Goal: Transaction & Acquisition: Purchase product/service

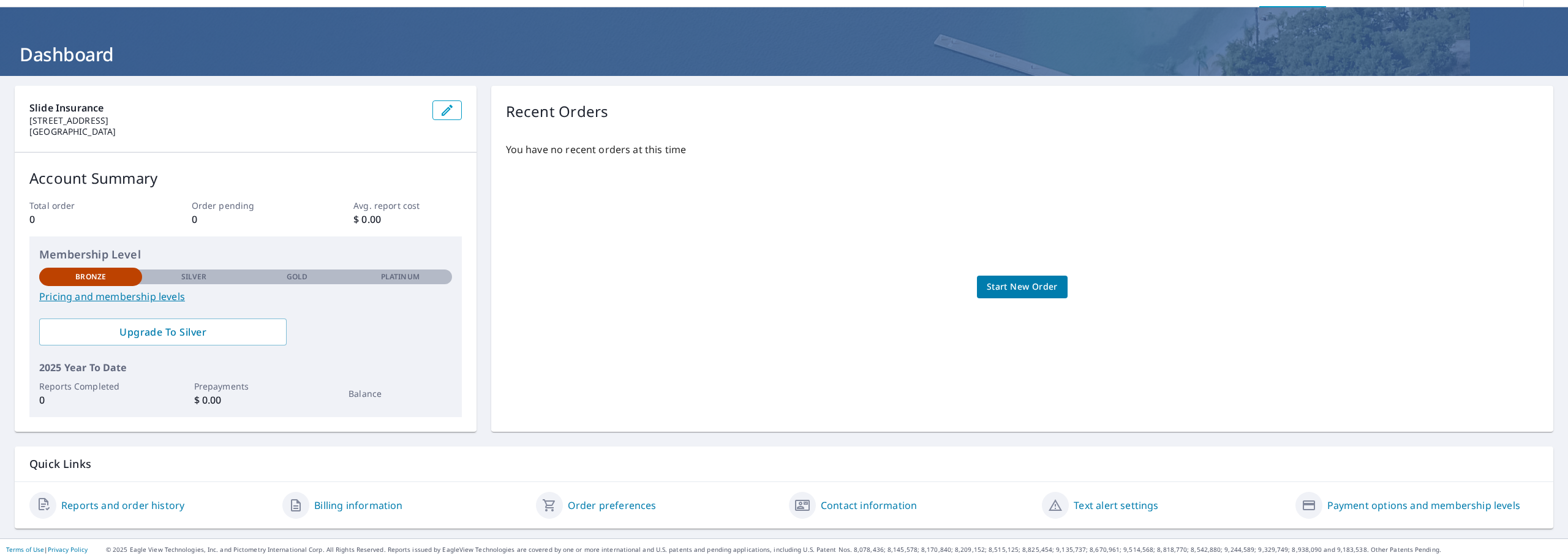
scroll to position [40, 0]
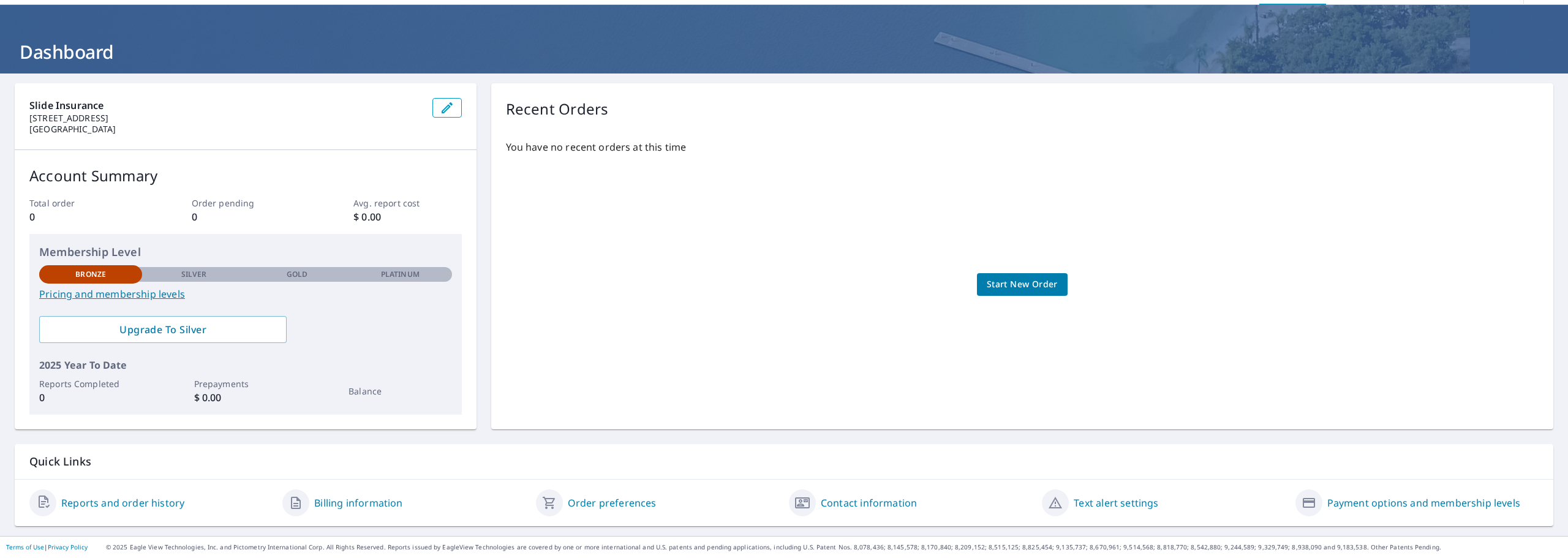
click at [354, 508] on link "Billing information" at bounding box center [358, 503] width 88 height 15
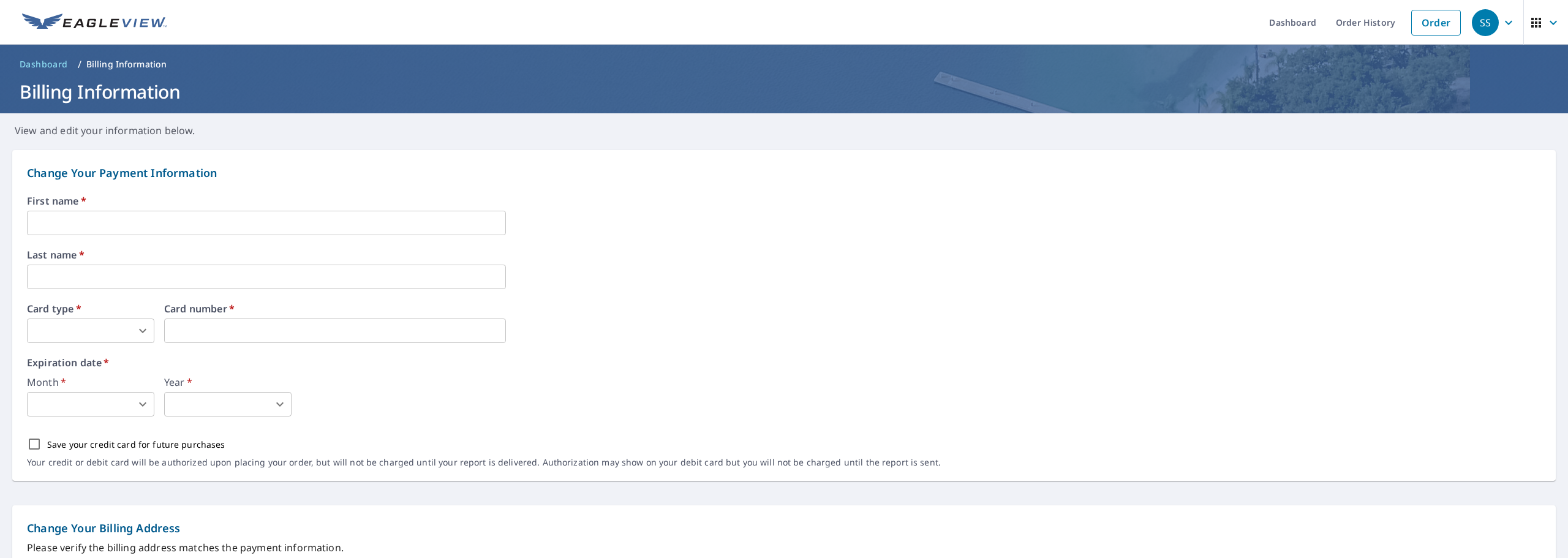
click at [41, 59] on span "Dashboard" at bounding box center [44, 64] width 49 height 12
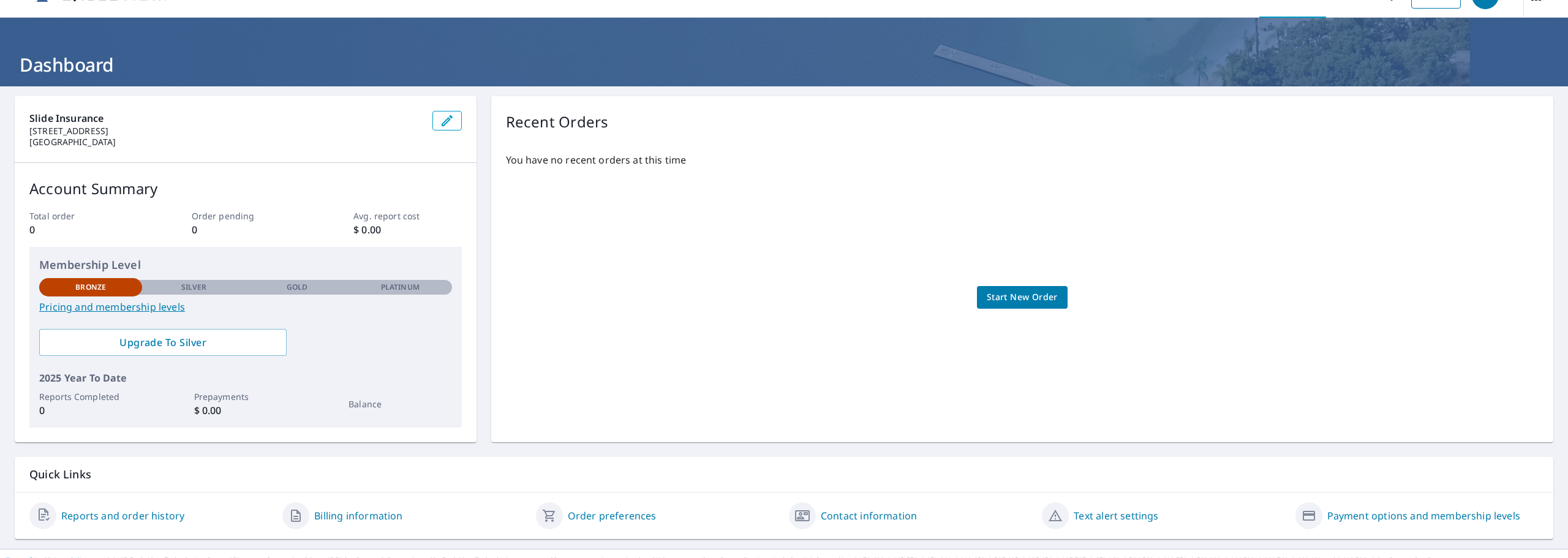
scroll to position [40, 0]
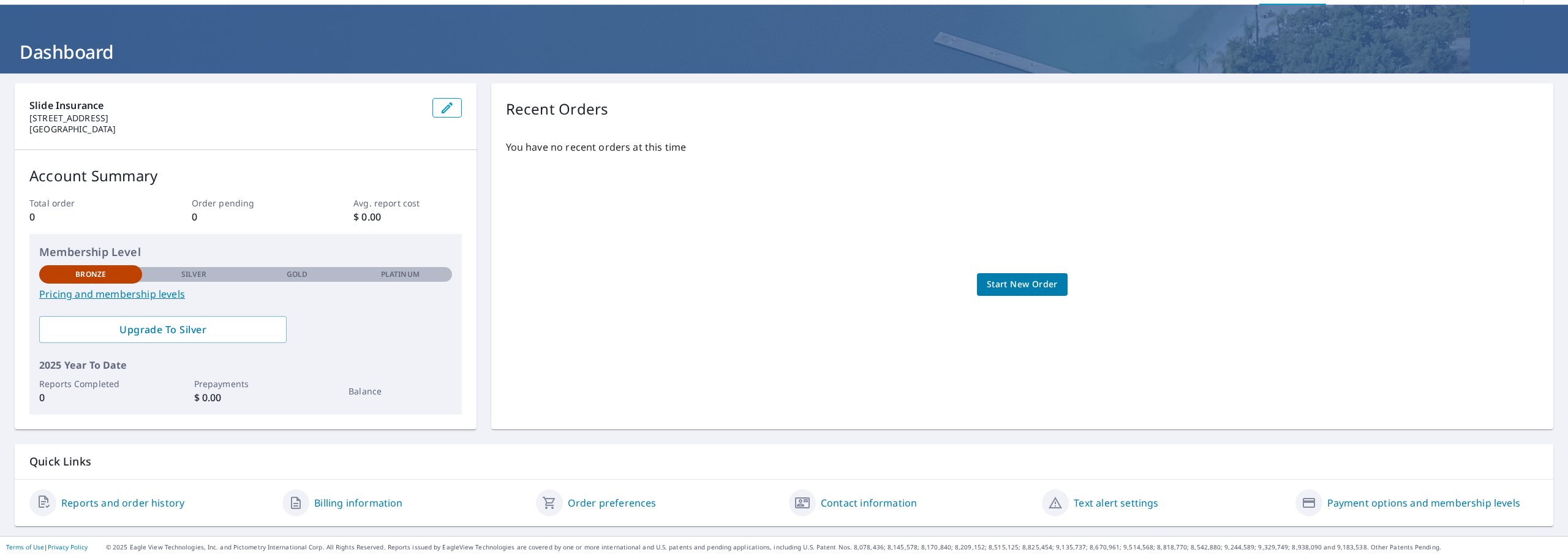
click at [1456, 498] on link "Payment options and membership levels" at bounding box center [1423, 503] width 193 height 15
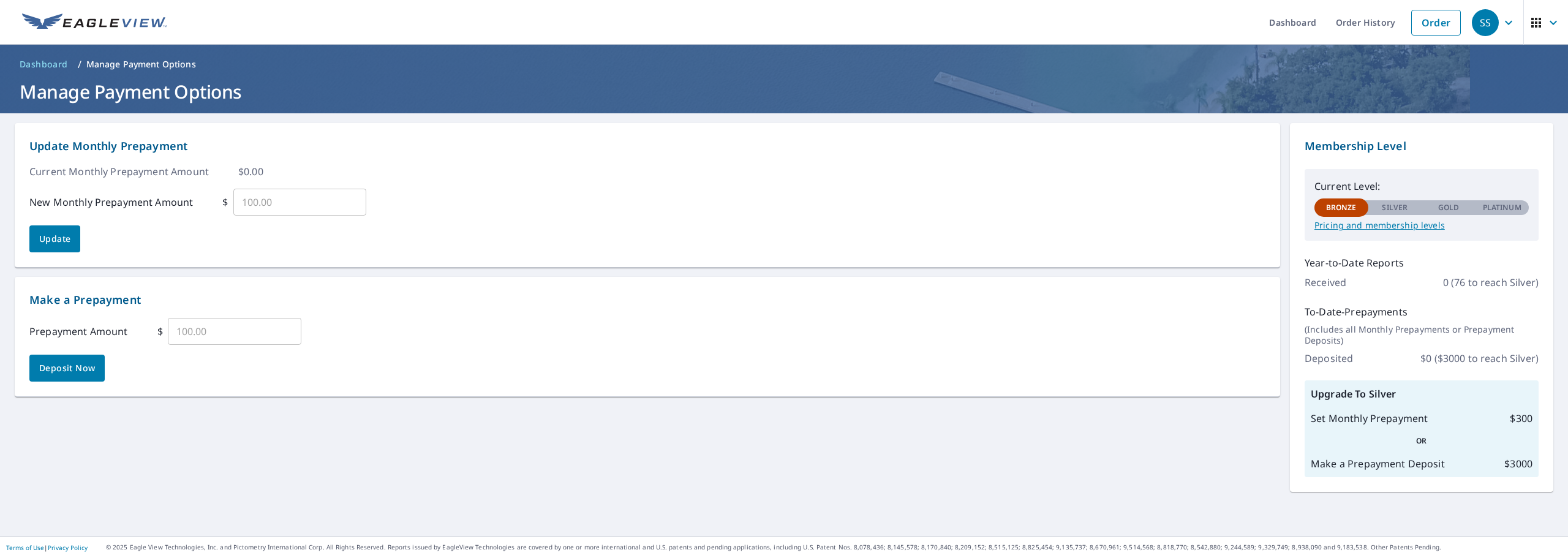
click at [1372, 231] on p "Pricing and membership levels" at bounding box center [1422, 225] width 215 height 11
click at [1443, 32] on link "Order" at bounding box center [1436, 22] width 49 height 25
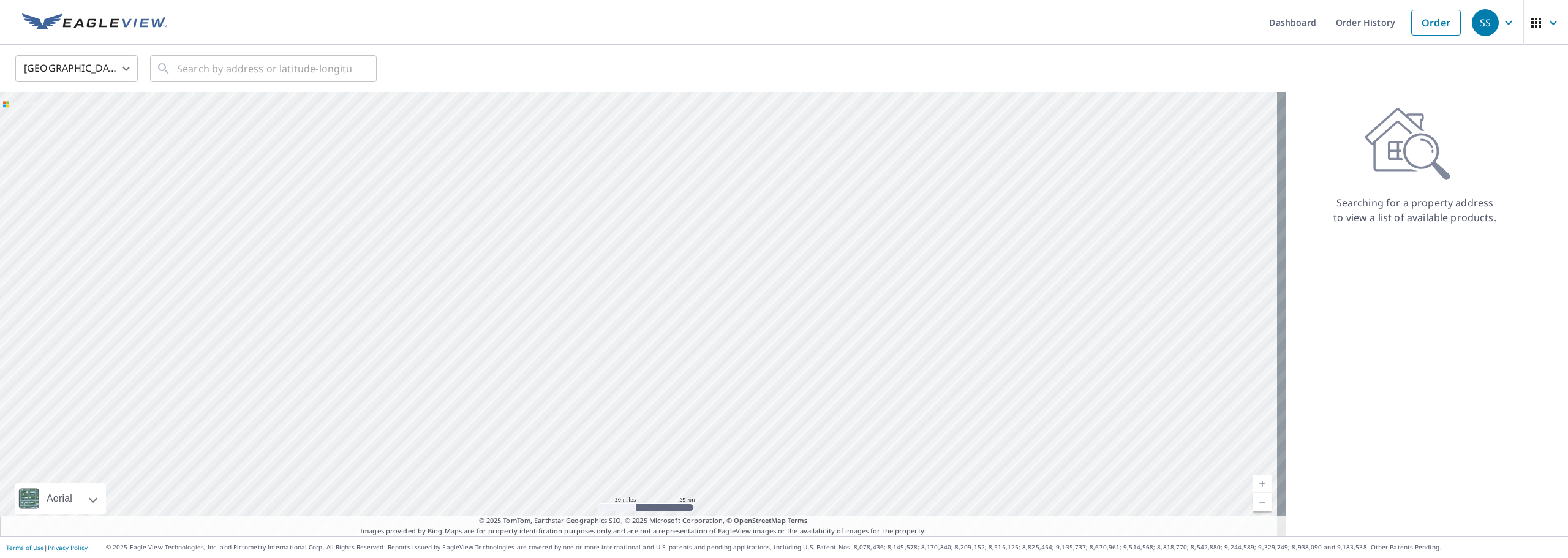
drag, startPoint x: 943, startPoint y: 376, endPoint x: 684, endPoint y: 233, distance: 295.9
click at [691, 225] on div at bounding box center [643, 314] width 1286 height 444
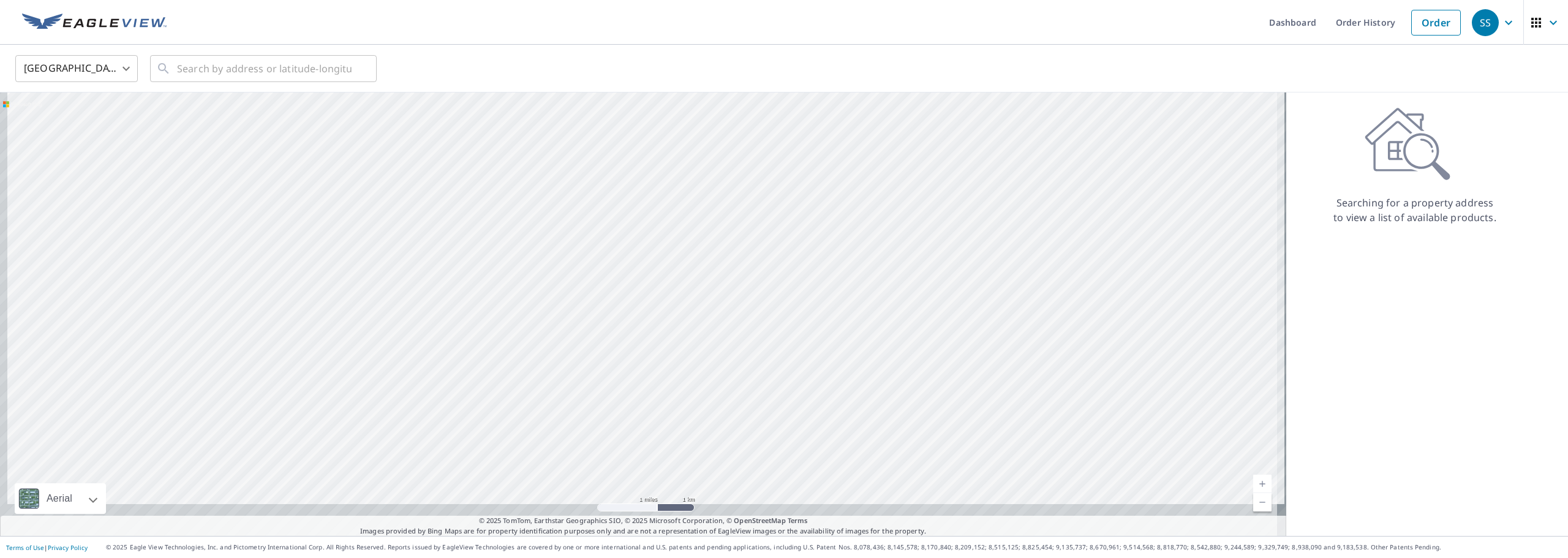
drag, startPoint x: 536, startPoint y: 294, endPoint x: 854, endPoint y: 92, distance: 376.7
click at [857, 95] on div at bounding box center [643, 314] width 1286 height 444
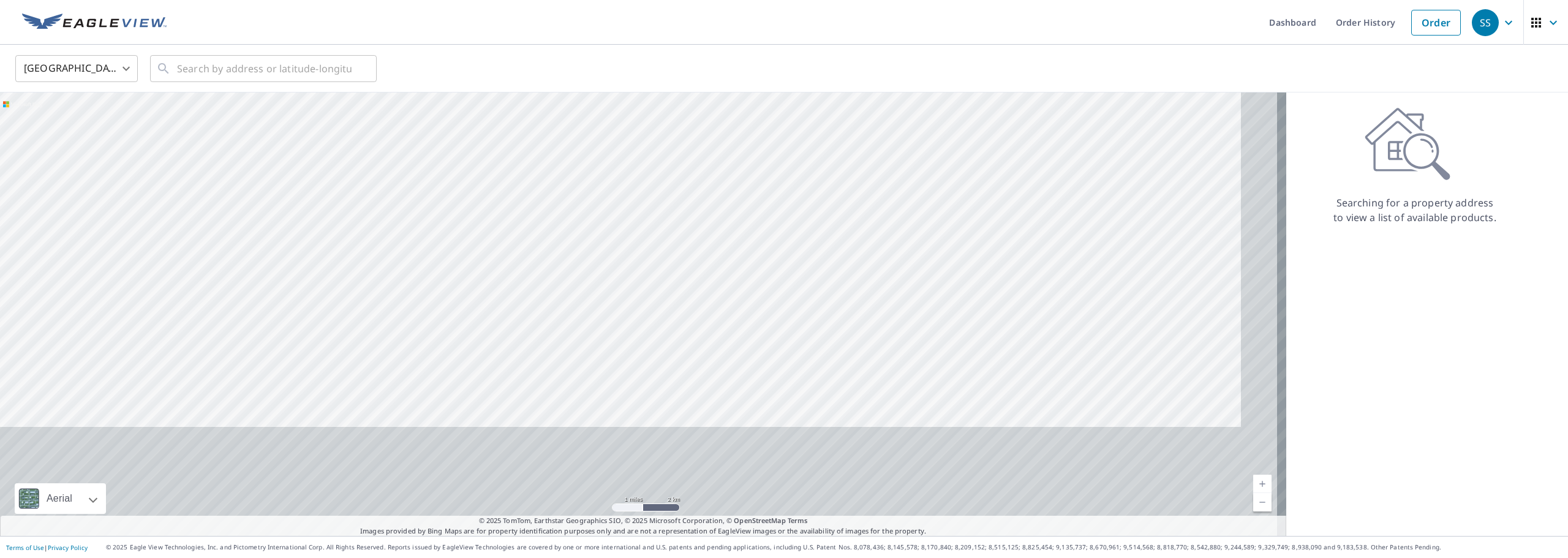
drag, startPoint x: 778, startPoint y: 299, endPoint x: 620, endPoint y: 72, distance: 276.6
click at [621, 48] on div "United States US ​ ​ Aerial Road A standard road map Aerial A detailed look fro…" at bounding box center [784, 290] width 1568 height 491
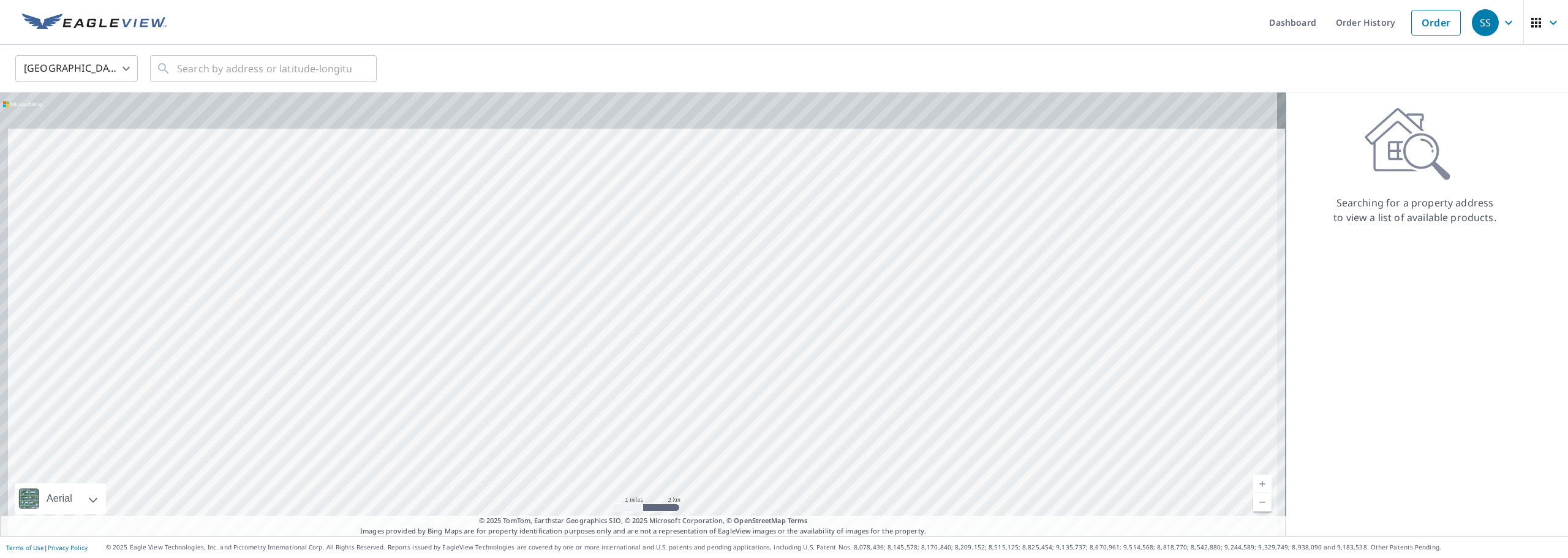
drag, startPoint x: 731, startPoint y: 474, endPoint x: 618, endPoint y: 223, distance: 275.3
click at [618, 226] on div at bounding box center [643, 314] width 1286 height 444
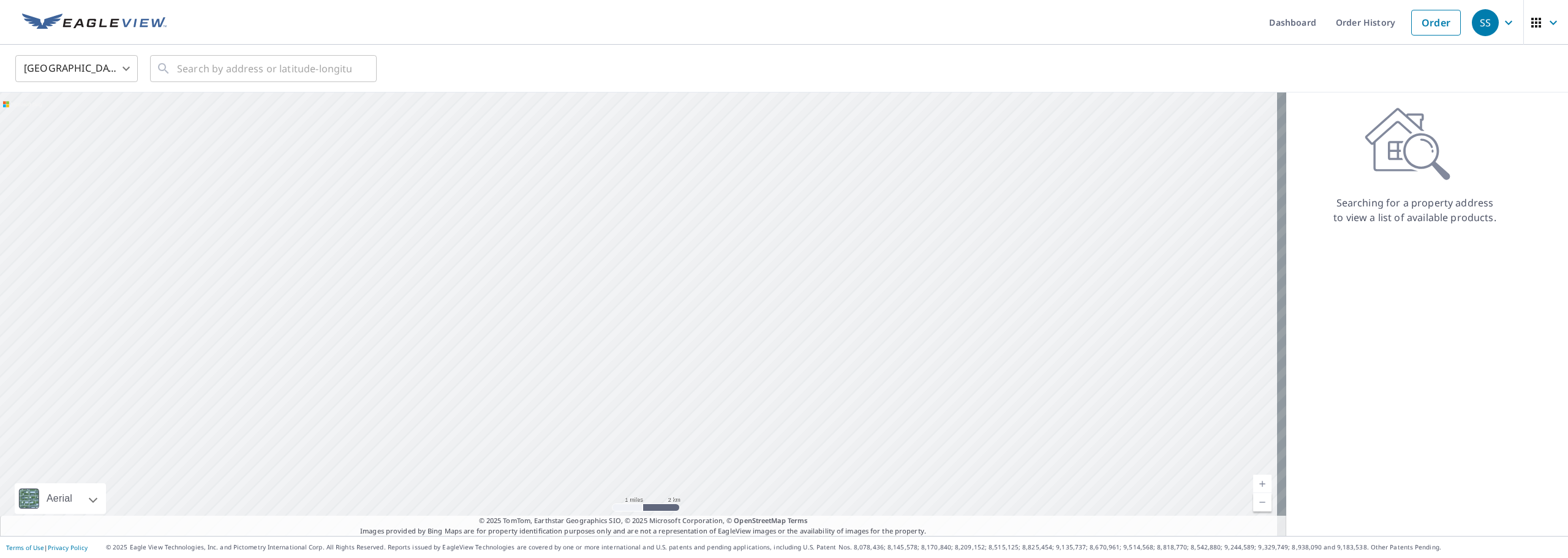
click at [596, 148] on div at bounding box center [643, 314] width 1286 height 444
drag, startPoint x: 655, startPoint y: 356, endPoint x: 661, endPoint y: 111, distance: 245.1
click at [661, 111] on div at bounding box center [643, 314] width 1286 height 444
drag, startPoint x: 754, startPoint y: 304, endPoint x: 715, endPoint y: 199, distance: 112.0
click at [723, 191] on div at bounding box center [643, 314] width 1286 height 444
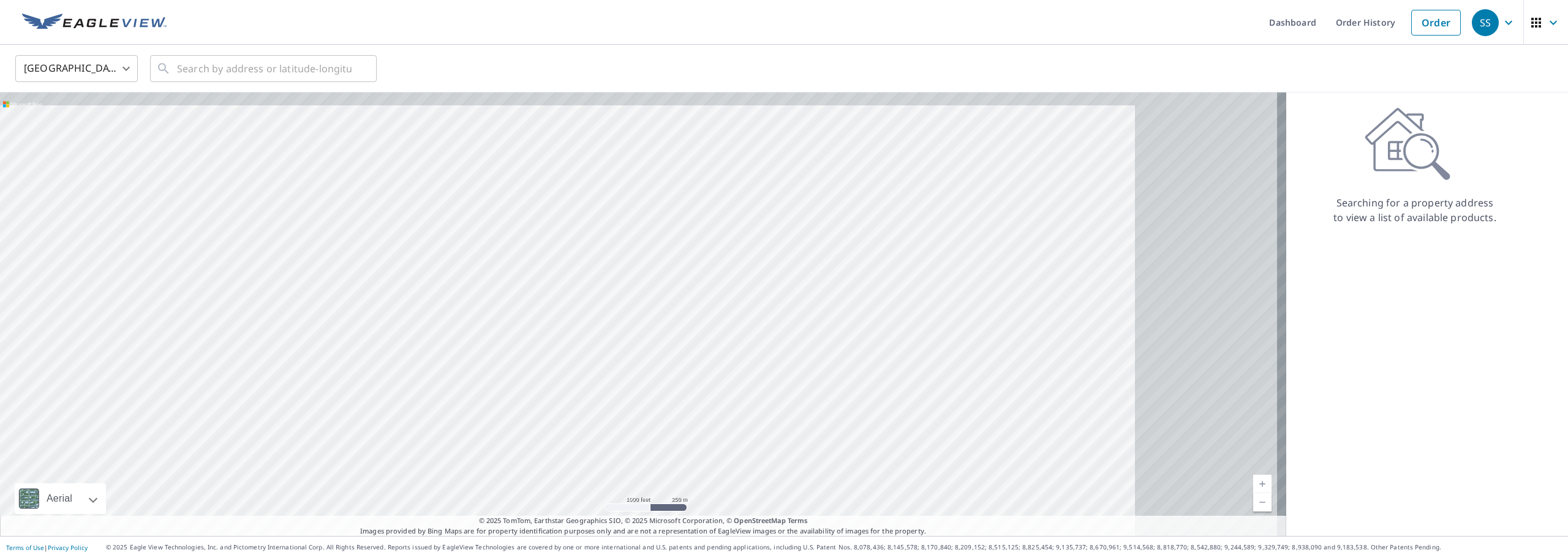
drag, startPoint x: 783, startPoint y: 308, endPoint x: 473, endPoint y: 332, distance: 310.9
click at [473, 332] on div at bounding box center [643, 314] width 1286 height 444
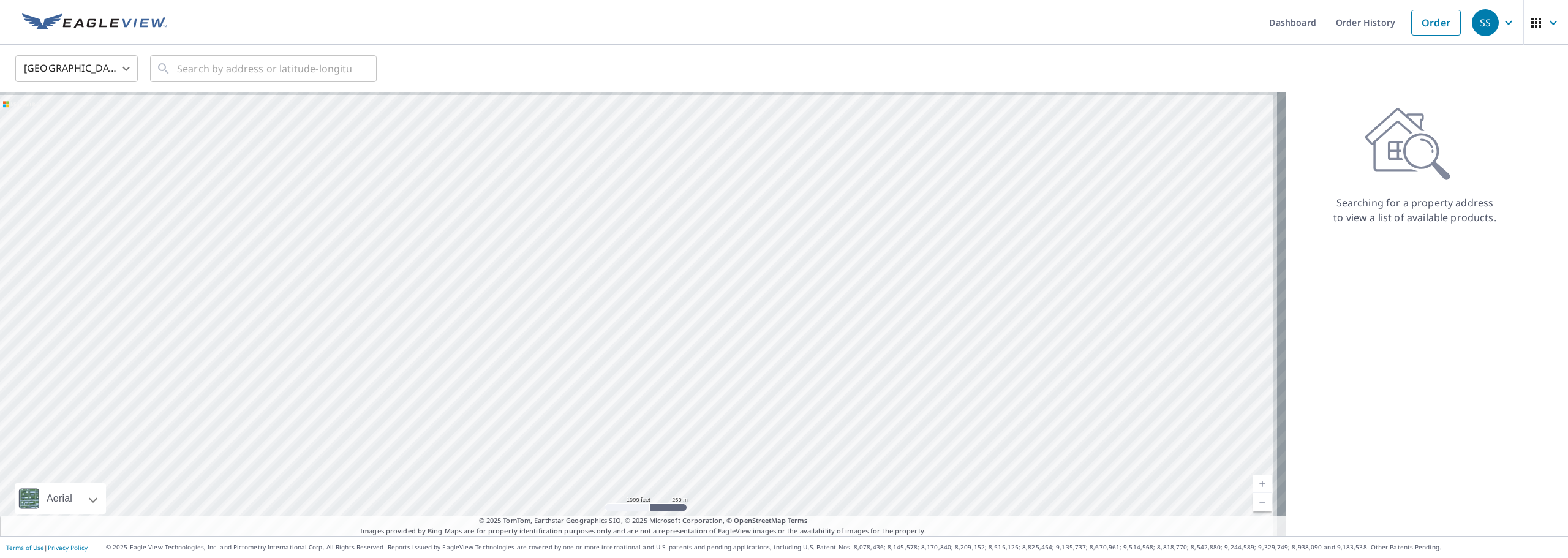
drag, startPoint x: 848, startPoint y: 260, endPoint x: 584, endPoint y: 374, distance: 287.6
click at [584, 374] on div at bounding box center [643, 314] width 1286 height 444
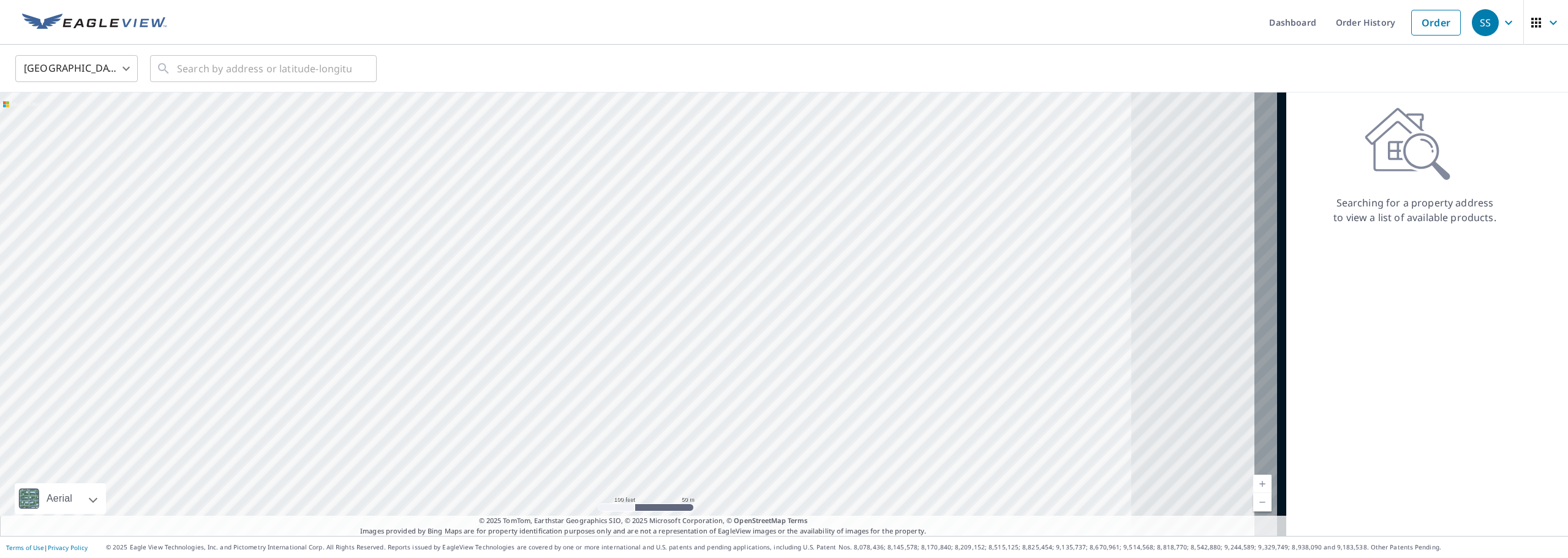
drag, startPoint x: 1139, startPoint y: 306, endPoint x: 794, endPoint y: 285, distance: 345.6
click at [794, 285] on div at bounding box center [643, 314] width 1286 height 444
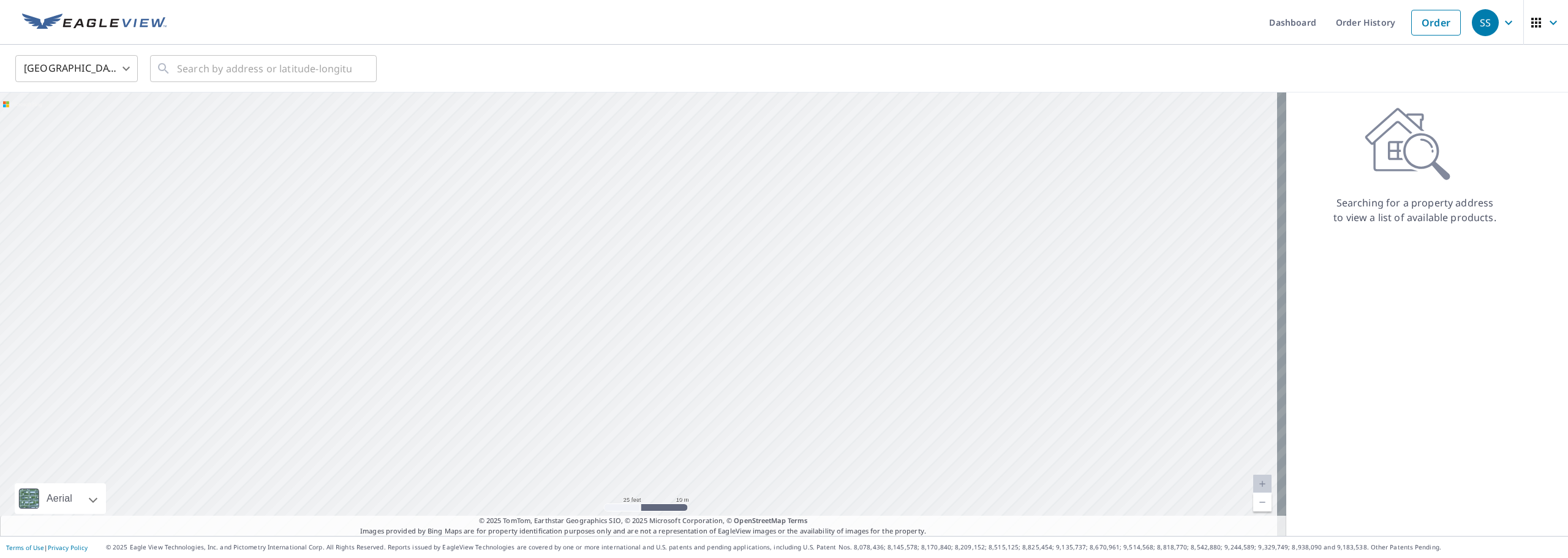
drag, startPoint x: 1009, startPoint y: 359, endPoint x: 878, endPoint y: 316, distance: 137.9
click at [878, 316] on div at bounding box center [643, 314] width 1286 height 444
click at [849, 337] on div at bounding box center [643, 314] width 1286 height 444
drag, startPoint x: 869, startPoint y: 451, endPoint x: 814, endPoint y: 238, distance: 220.0
click at [814, 238] on div at bounding box center [643, 314] width 1286 height 444
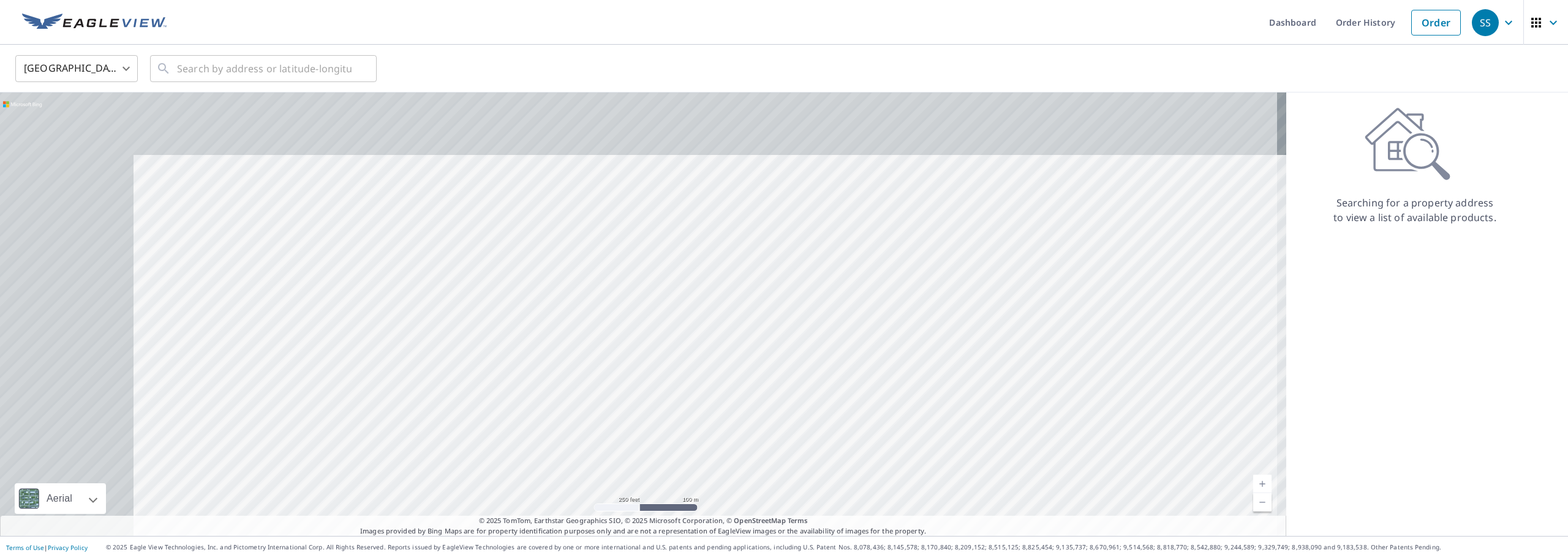
drag, startPoint x: 543, startPoint y: 203, endPoint x: 655, endPoint y: 256, distance: 123.9
click at [677, 268] on div at bounding box center [643, 314] width 1286 height 444
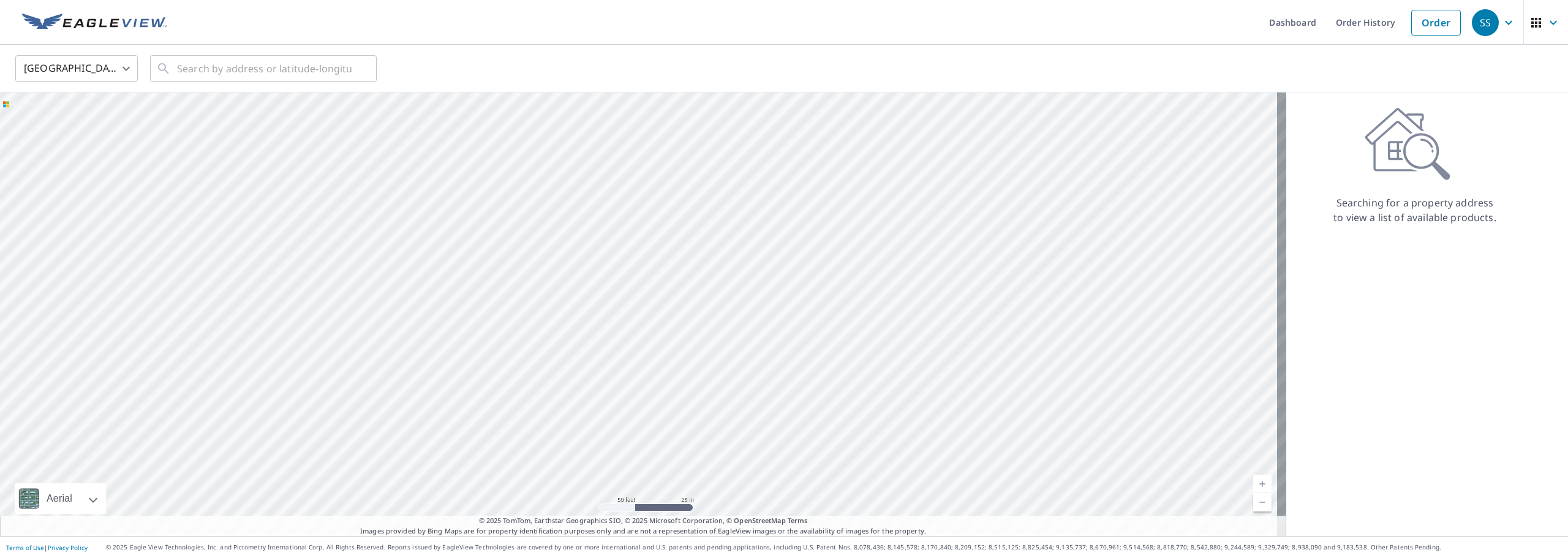
click at [741, 271] on div at bounding box center [643, 314] width 1286 height 444
drag, startPoint x: 997, startPoint y: 381, endPoint x: 989, endPoint y: 213, distance: 168.2
click at [989, 213] on div at bounding box center [643, 314] width 1286 height 444
drag, startPoint x: 915, startPoint y: 258, endPoint x: 664, endPoint y: 285, distance: 252.4
click at [664, 285] on div at bounding box center [643, 314] width 1286 height 444
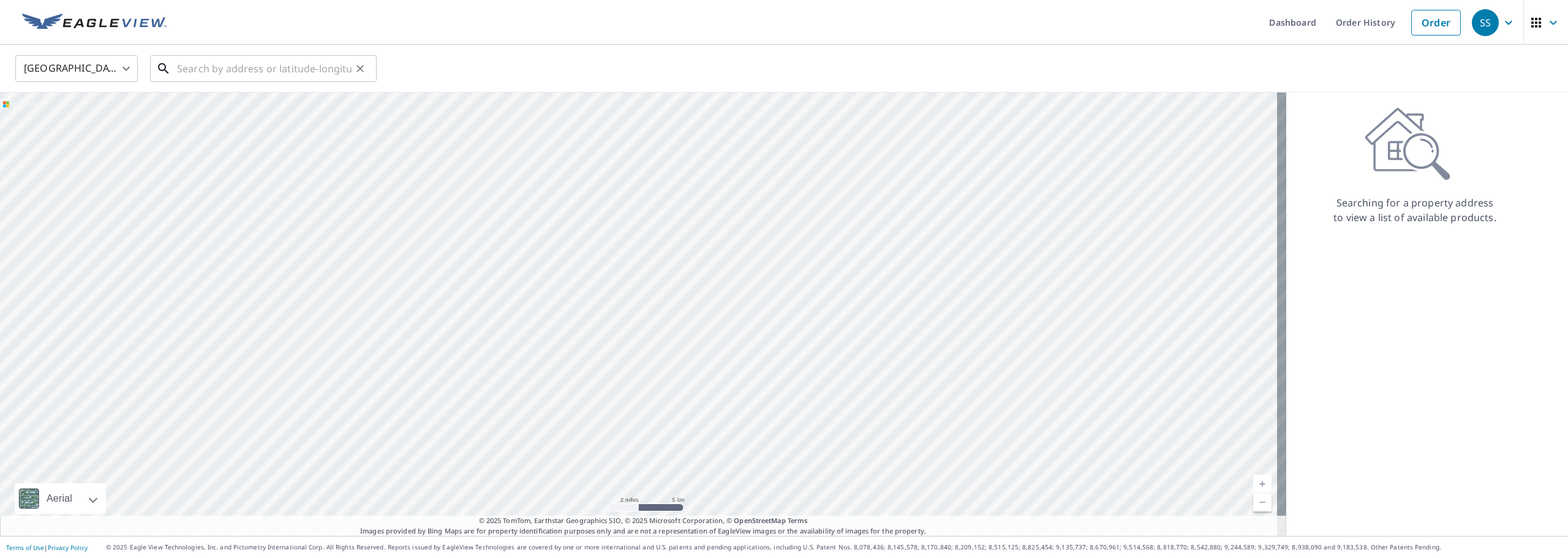
click at [254, 67] on input "text" at bounding box center [264, 68] width 175 height 34
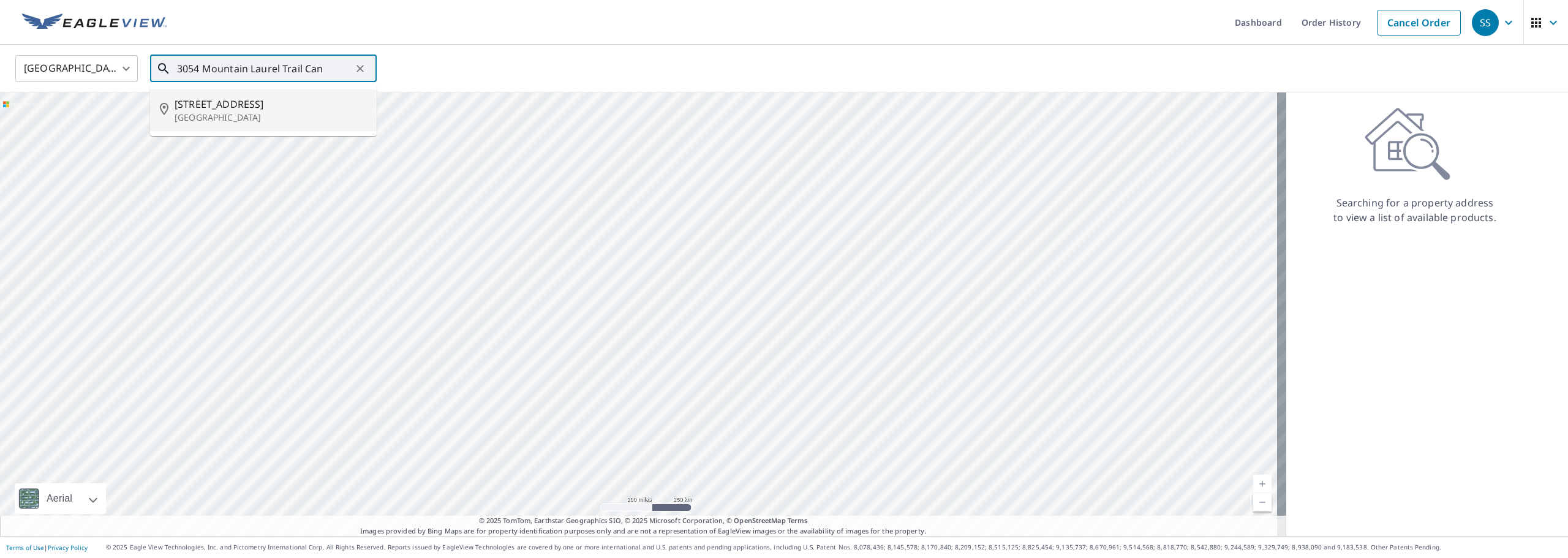
click at [234, 91] on li "[STREET_ADDRESS]" at bounding box center [263, 110] width 226 height 41
type input "[STREET_ADDRESS]"
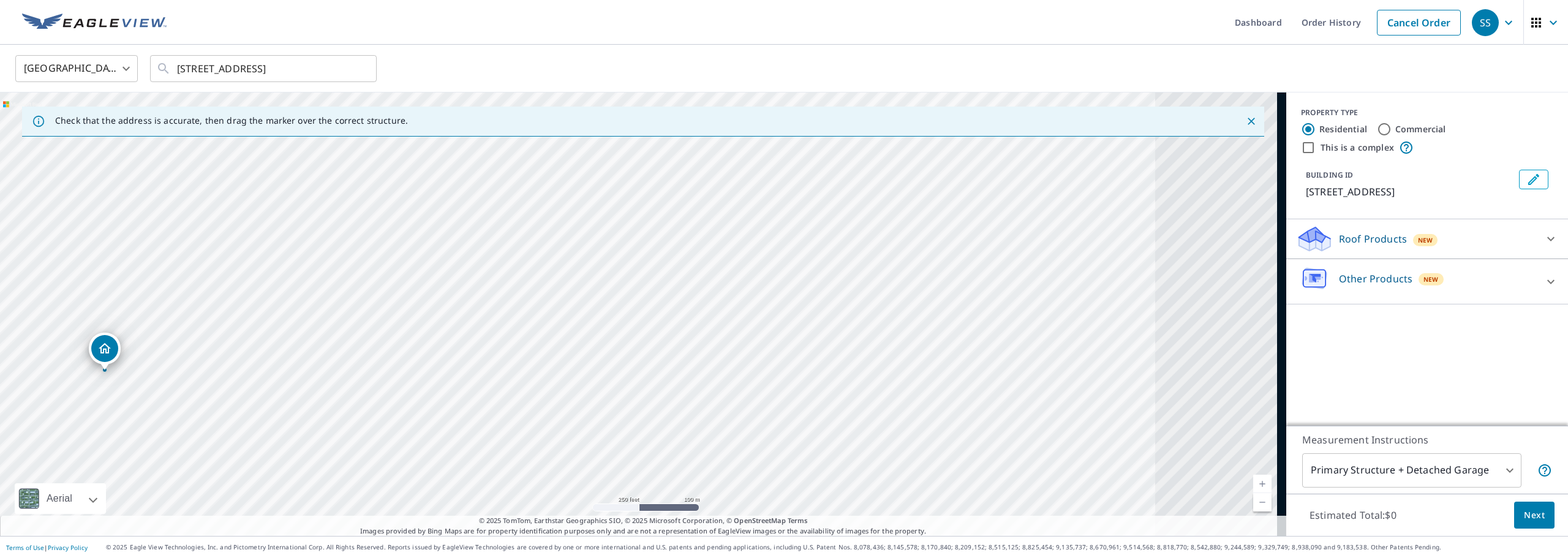
drag, startPoint x: 670, startPoint y: 255, endPoint x: 338, endPoint y: 304, distance: 335.6
click at [338, 304] on div "[STREET_ADDRESS]" at bounding box center [643, 314] width 1286 height 444
drag, startPoint x: 744, startPoint y: 279, endPoint x: 449, endPoint y: 204, distance: 304.4
click at [449, 204] on div "[STREET_ADDRESS]" at bounding box center [643, 314] width 1286 height 444
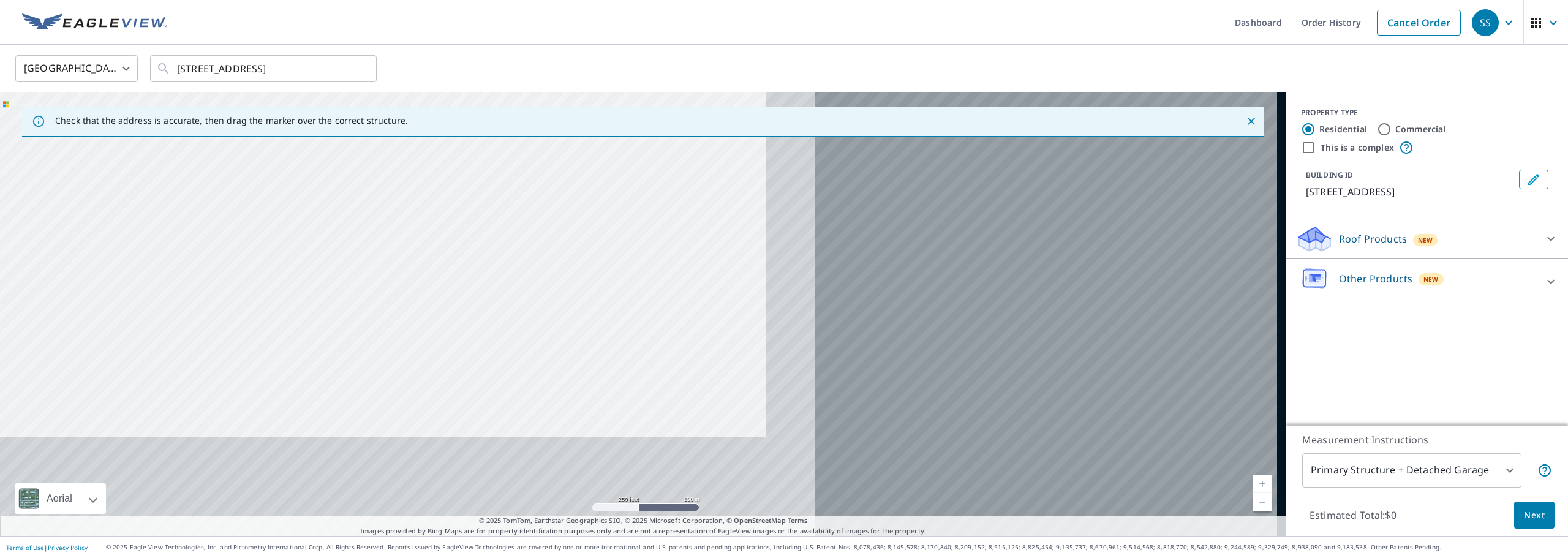
drag, startPoint x: 636, startPoint y: 284, endPoint x: 445, endPoint y: 249, distance: 194.2
click at [445, 249] on div "[STREET_ADDRESS]" at bounding box center [643, 314] width 1286 height 444
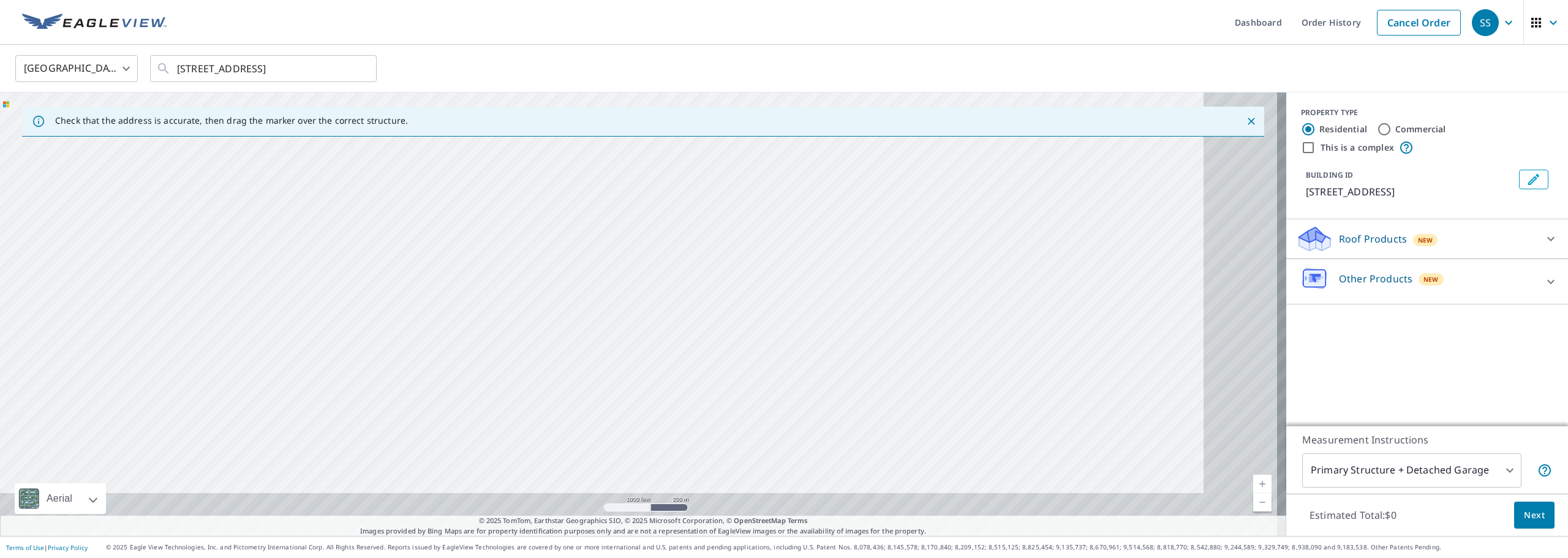
drag, startPoint x: 736, startPoint y: 321, endPoint x: 660, endPoint y: 278, distance: 87.3
click at [660, 278] on div "[STREET_ADDRESS]" at bounding box center [643, 314] width 1286 height 444
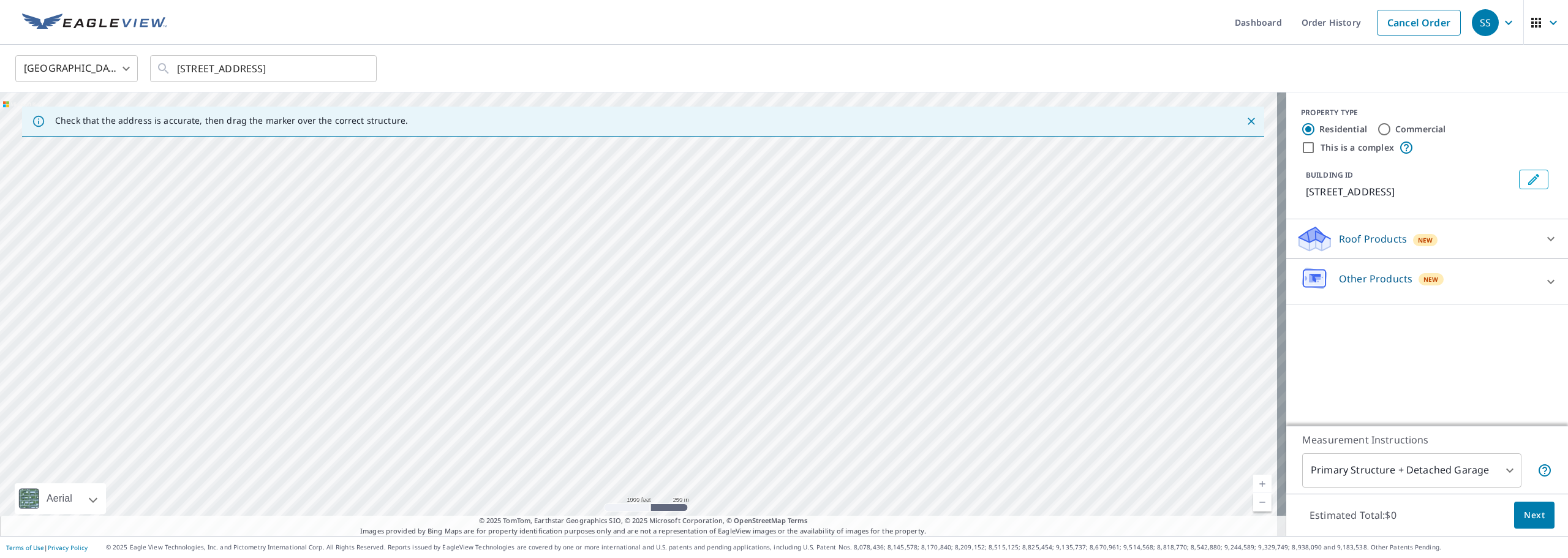
click at [58, 14] on img at bounding box center [94, 23] width 145 height 18
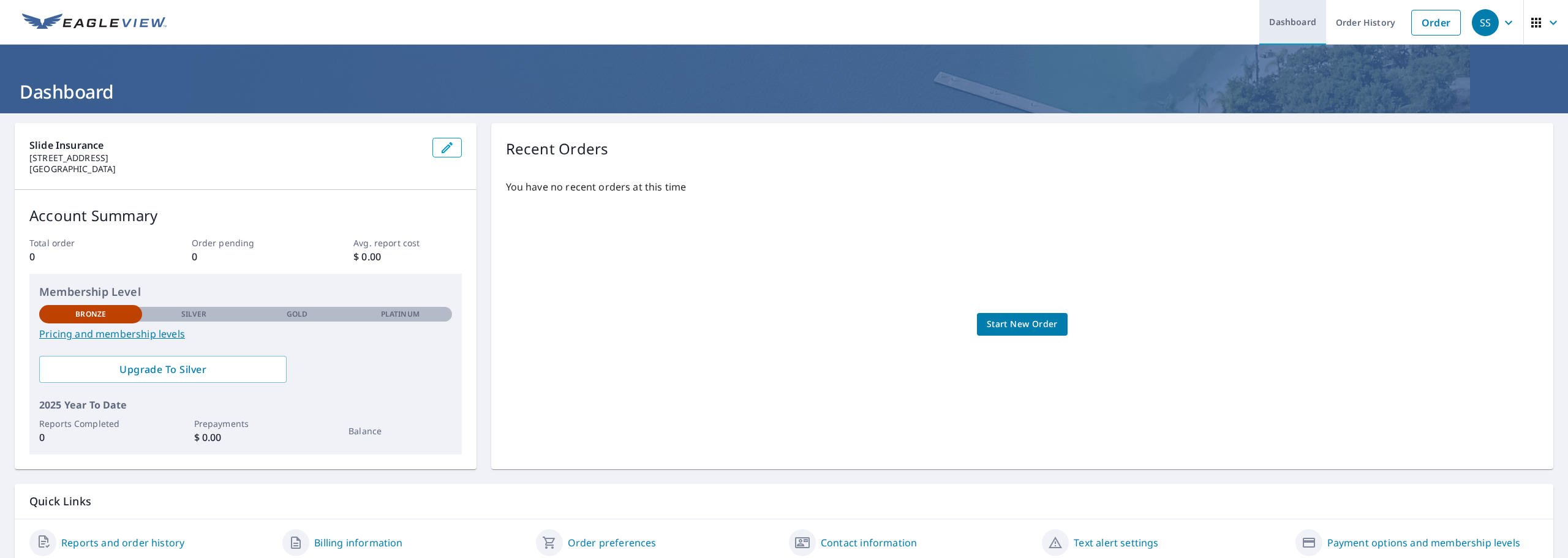
click at [1315, 19] on link "Dashboard" at bounding box center [1293, 22] width 67 height 44
click at [1546, 25] on icon "button" at bounding box center [1553, 23] width 15 height 15
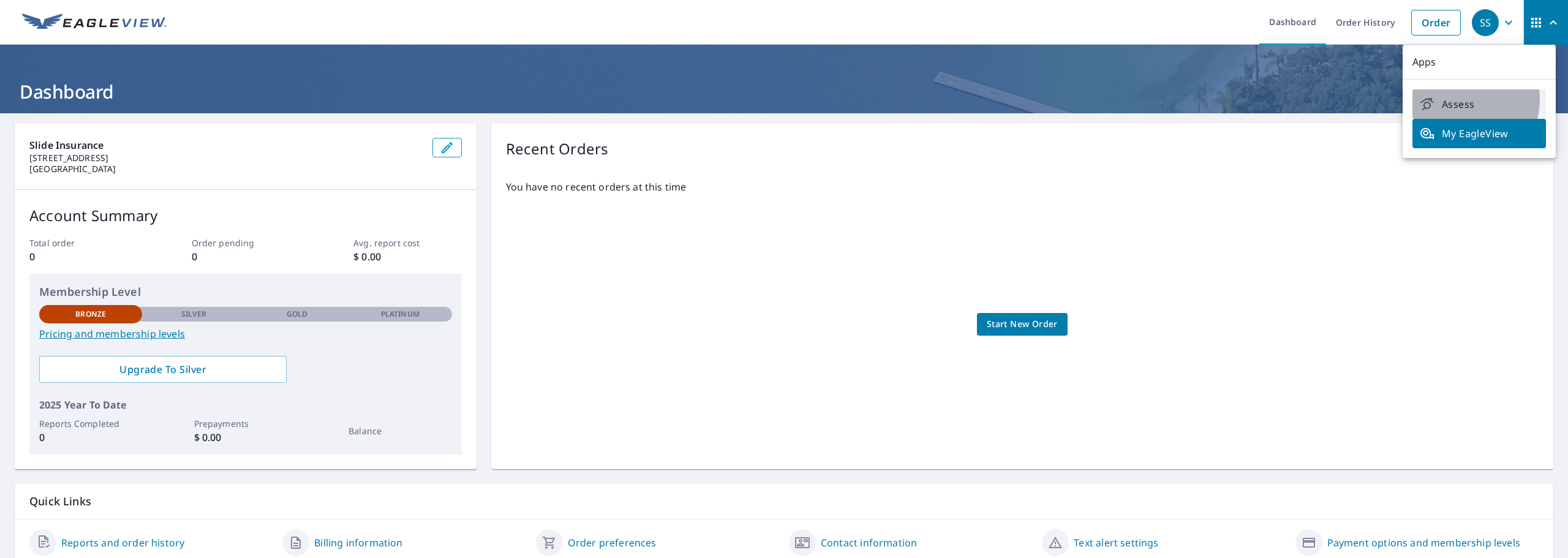
click at [1454, 99] on span "Assess" at bounding box center [1479, 104] width 119 height 15
